Goal: Use online tool/utility: Utilize a website feature to perform a specific function

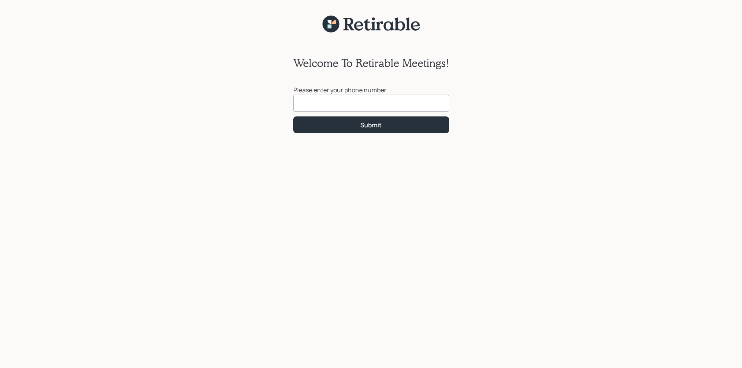
drag, startPoint x: 331, startPoint y: 108, endPoint x: 339, endPoint y: 97, distance: 13.6
click at [332, 107] on input at bounding box center [371, 103] width 156 height 17
type input "[PHONE_NUMBER]"
click at [384, 123] on button "Submit" at bounding box center [371, 124] width 156 height 17
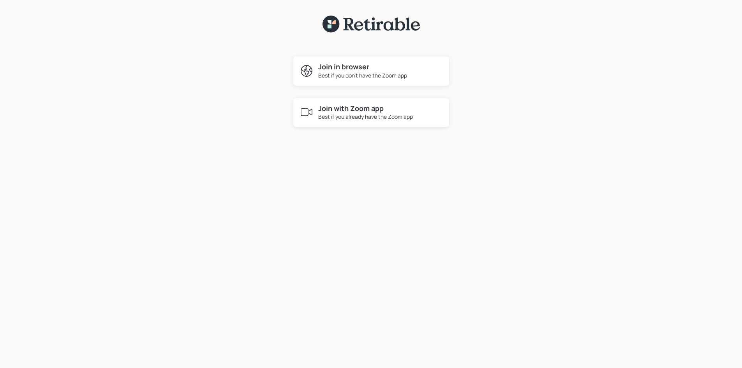
click at [358, 71] on div "Best if you don't have the Zoom app" at bounding box center [362, 75] width 89 height 8
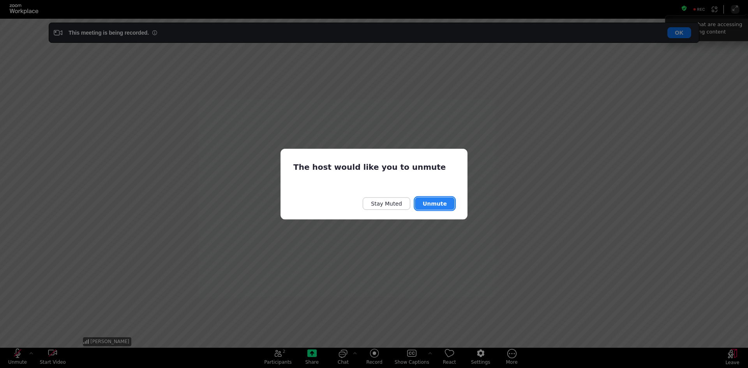
click at [434, 206] on button "Unmute" at bounding box center [435, 204] width 40 height 12
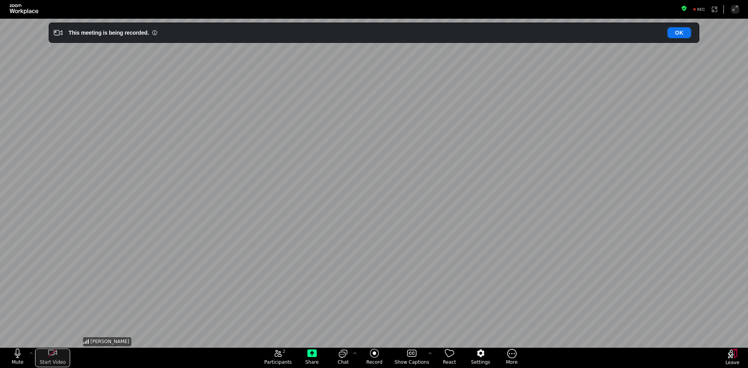
click at [51, 354] on icon "start my video" at bounding box center [52, 353] width 9 height 9
click at [16, 351] on div "mute my microphone" at bounding box center [17, 352] width 3 height 6
click at [18, 355] on icon "unmute my microphone" at bounding box center [18, 353] width 6 height 9
click at [53, 352] on icon "start my video" at bounding box center [52, 353] width 9 height 9
click at [48, 351] on icon "start my video" at bounding box center [52, 352] width 9 height 5
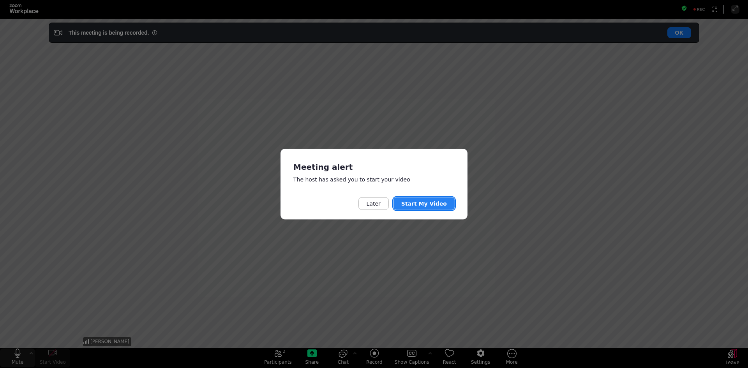
click at [422, 201] on button "Start My Video" at bounding box center [424, 204] width 61 height 12
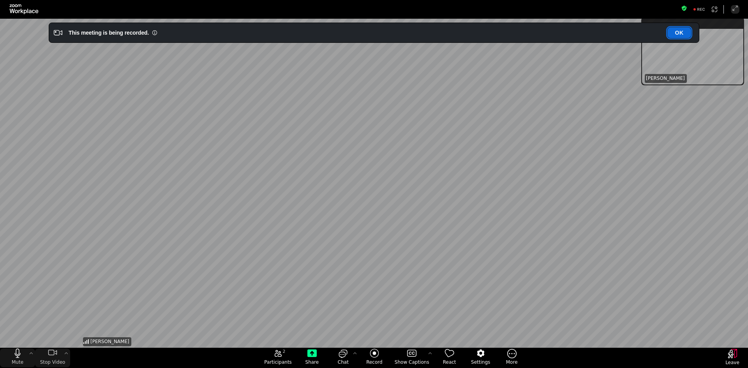
click at [676, 32] on button "OK" at bounding box center [679, 32] width 24 height 11
